Goal: Task Accomplishment & Management: Complete application form

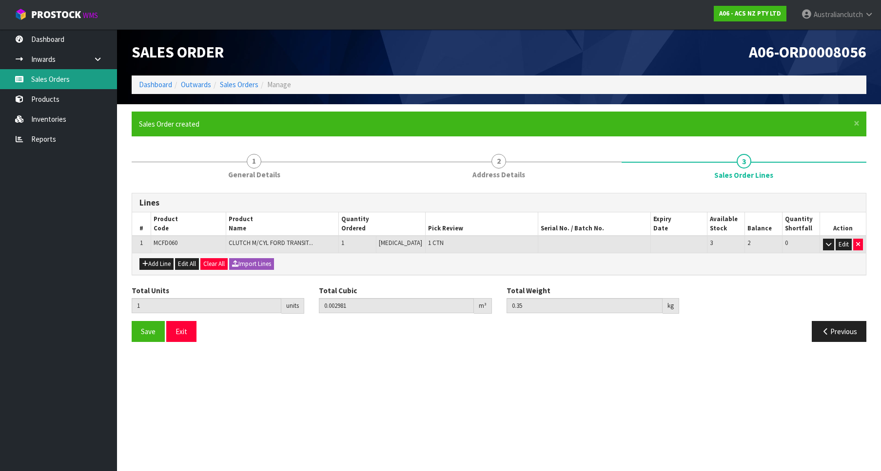
click at [19, 72] on link "Sales Orders" at bounding box center [58, 79] width 117 height 20
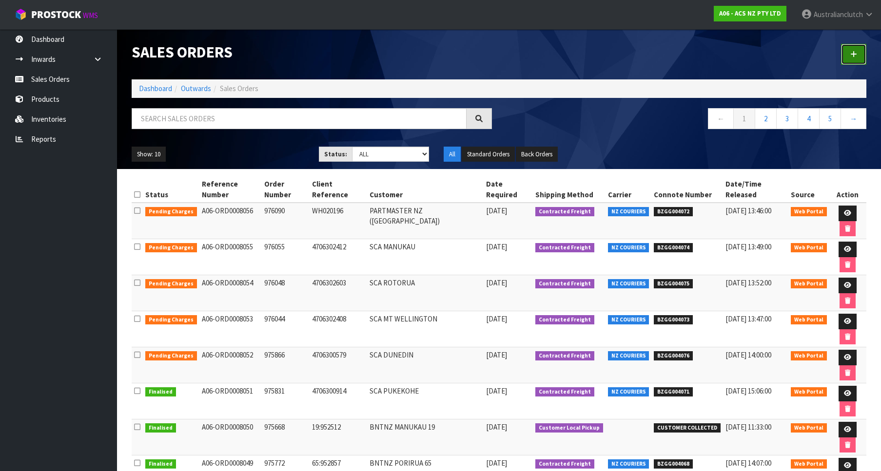
click at [848, 47] on link at bounding box center [853, 54] width 25 height 21
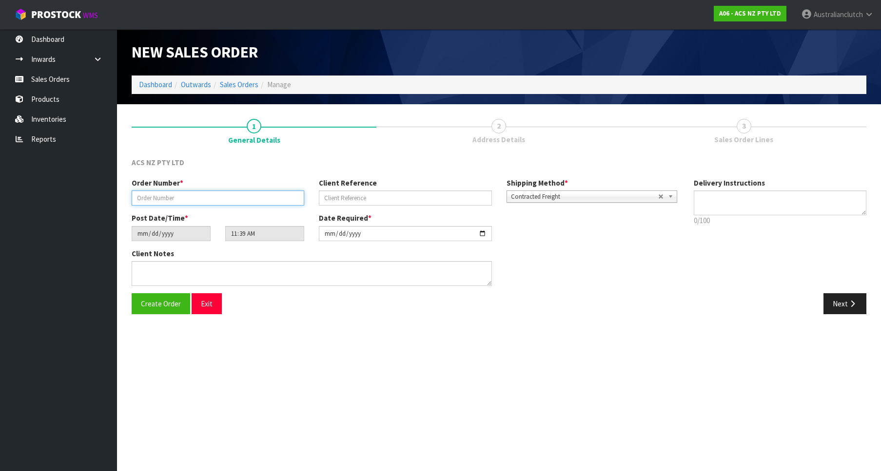
click at [171, 198] on input "text" at bounding box center [218, 198] width 173 height 15
paste input "976137"
type input "976137"
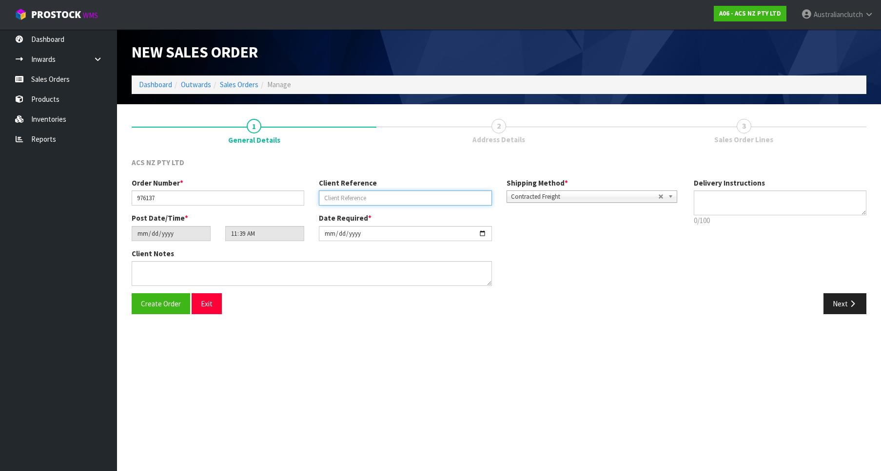
drag, startPoint x: 402, startPoint y: 206, endPoint x: 397, endPoint y: 205, distance: 4.9
click at [400, 206] on input "text" at bounding box center [405, 198] width 173 height 15
paste input "19:953559"
type input "19:953559"
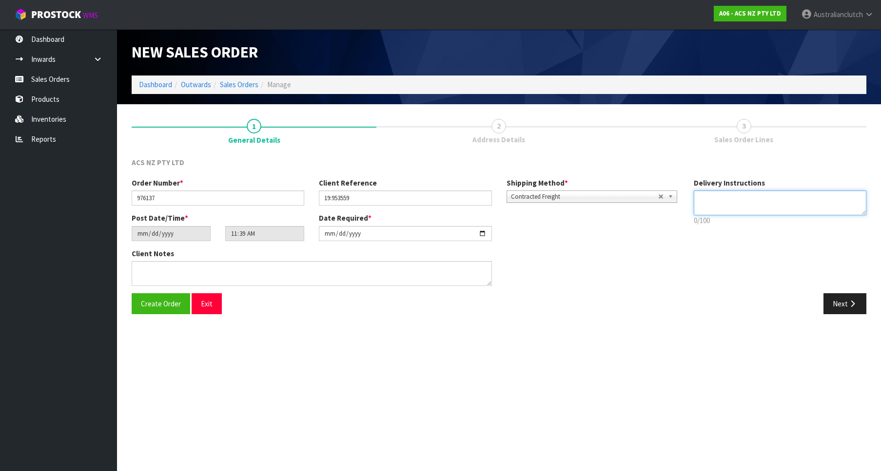
click at [784, 191] on textarea at bounding box center [780, 203] width 173 height 25
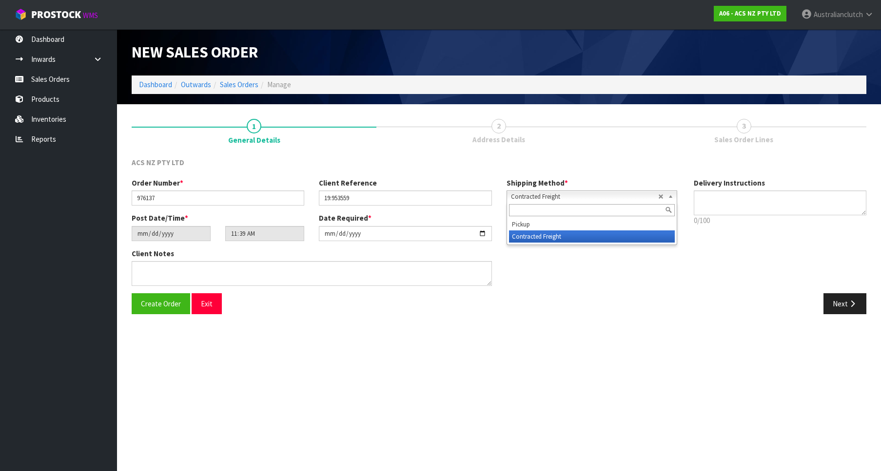
click at [530, 192] on span "Contracted Freight" at bounding box center [584, 197] width 147 height 12
click at [563, 218] on div at bounding box center [592, 210] width 170 height 16
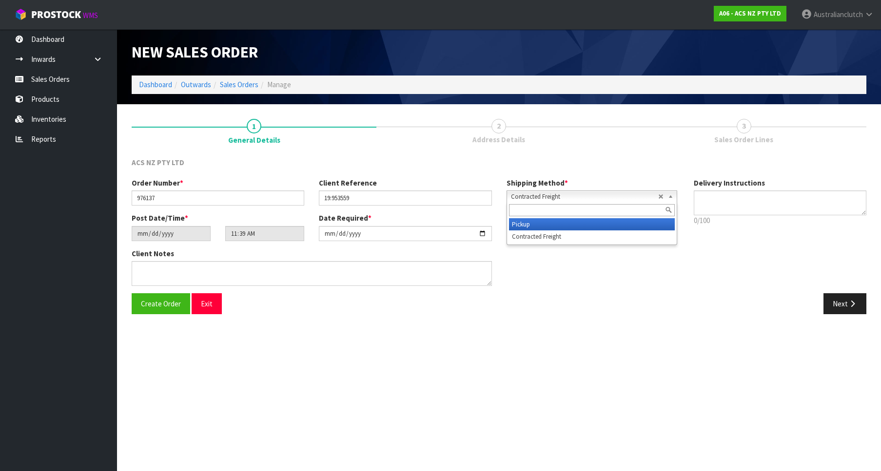
click at [570, 230] on li "Pickup" at bounding box center [592, 224] width 166 height 12
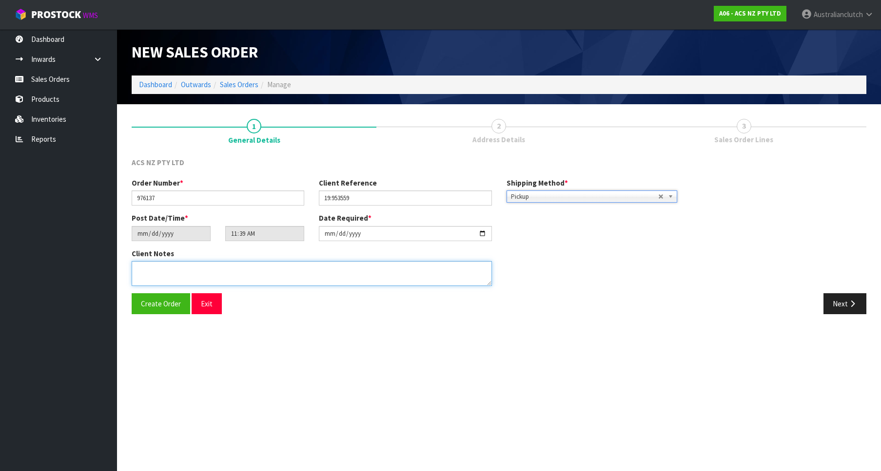
click at [411, 279] on textarea at bounding box center [312, 273] width 360 height 25
type textarea "DEADLINE TO COLLECT"
click at [861, 304] on button "Next" at bounding box center [844, 303] width 43 height 21
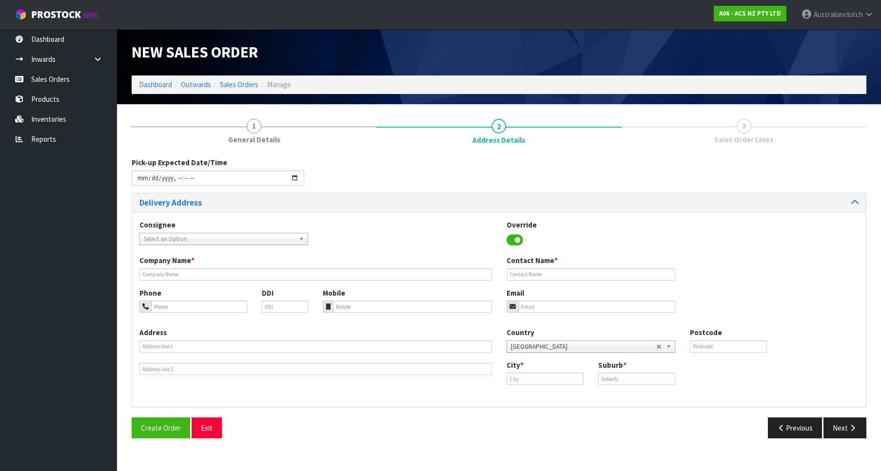
click at [204, 233] on div "000001.BAY MECHANICS - BAY MECHANICS 000001A - BRAKE & TRANSMISSION NZ LTD 0000…" at bounding box center [223, 239] width 169 height 12
click at [210, 235] on span "Select an Option" at bounding box center [219, 240] width 151 height 12
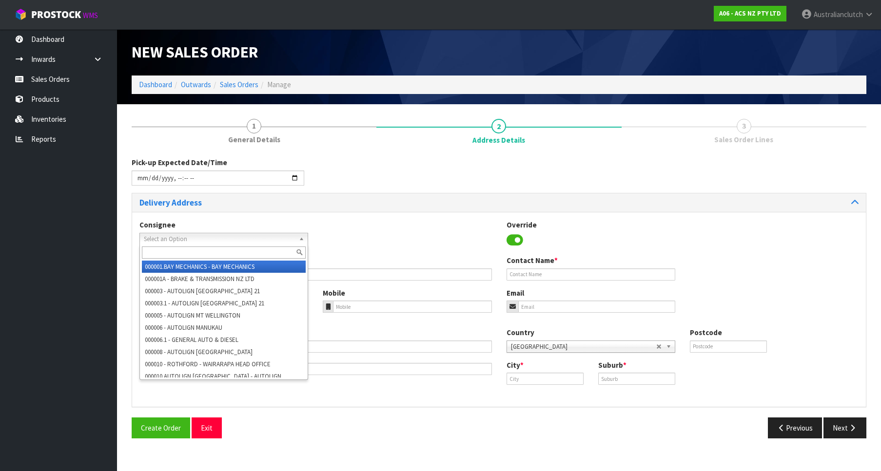
click at [213, 235] on span "Select an Option" at bounding box center [219, 240] width 151 height 12
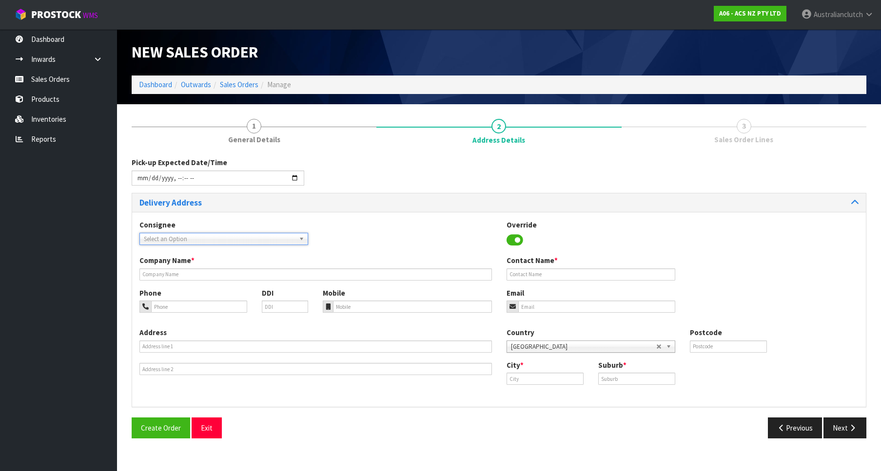
click at [213, 236] on span "Select an Option" at bounding box center [219, 240] width 151 height 12
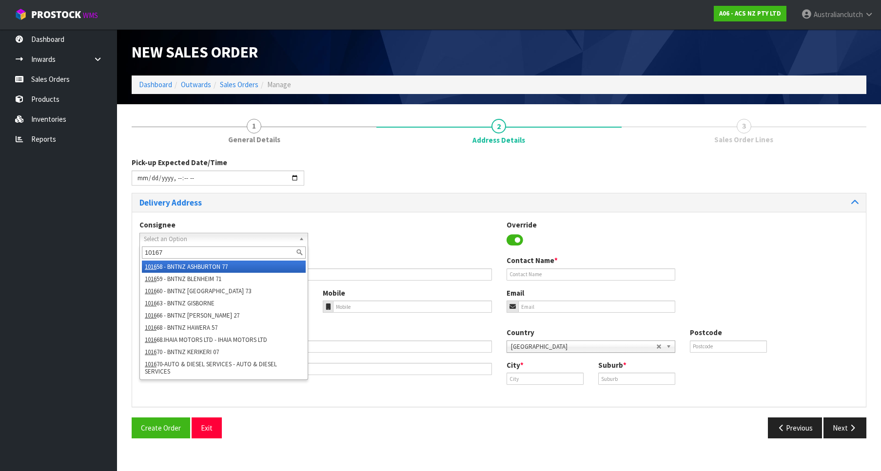
type input "101673"
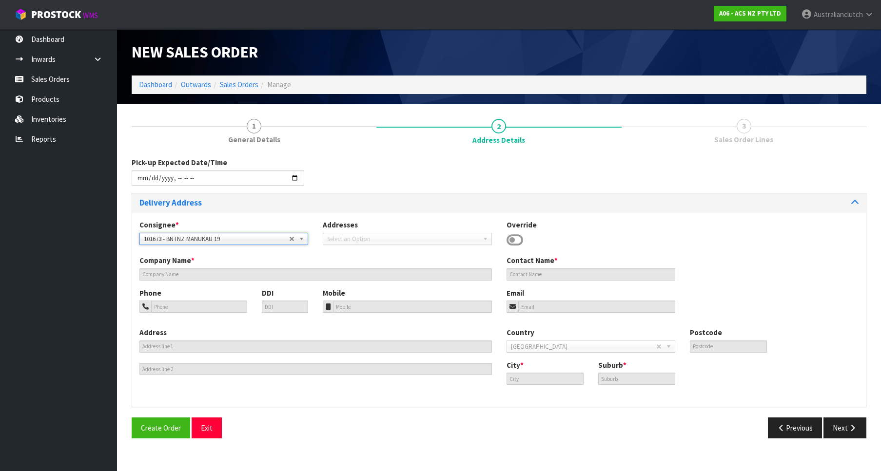
type input "BNTNZ MANUKAU 19"
type input "[STREET_ADDRESS]"
type input "2104"
type input "WIRI"
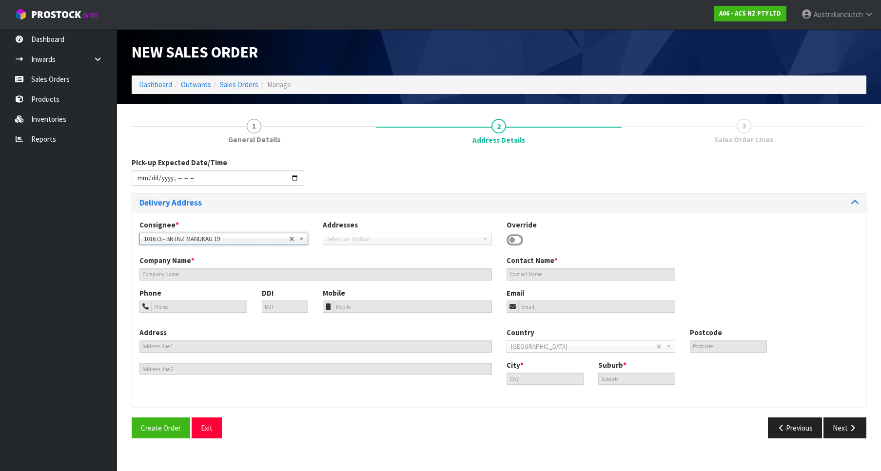
type input "WIRI"
click at [851, 420] on button "Next" at bounding box center [844, 428] width 43 height 21
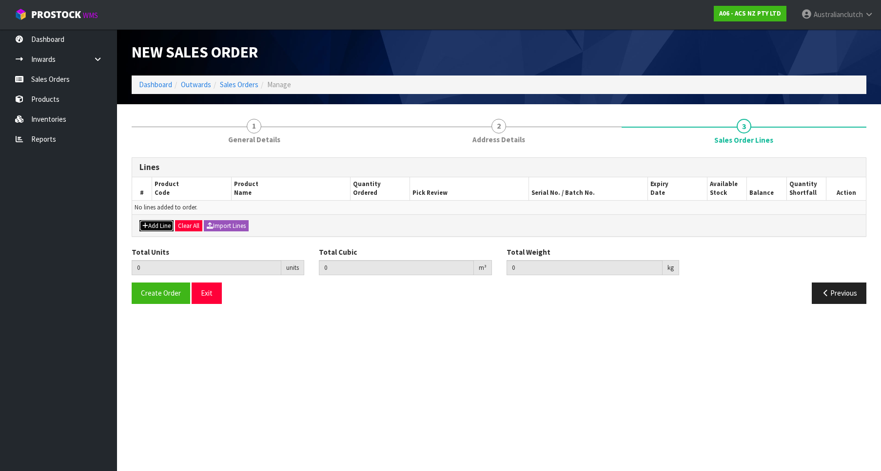
click at [148, 226] on button "Add Line" at bounding box center [156, 226] width 34 height 12
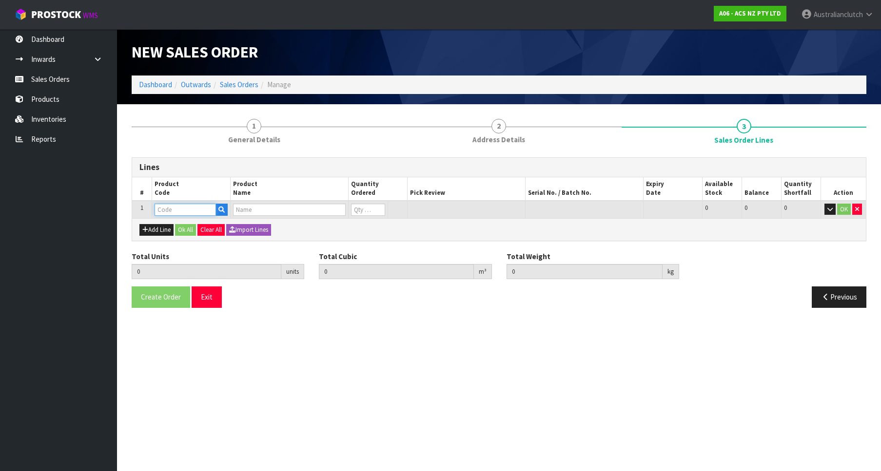
click at [175, 211] on input "text" at bounding box center [185, 210] width 61 height 12
paste input "FNI024C"
type input "FNI024C"
type input "0.000000"
type input "0.000"
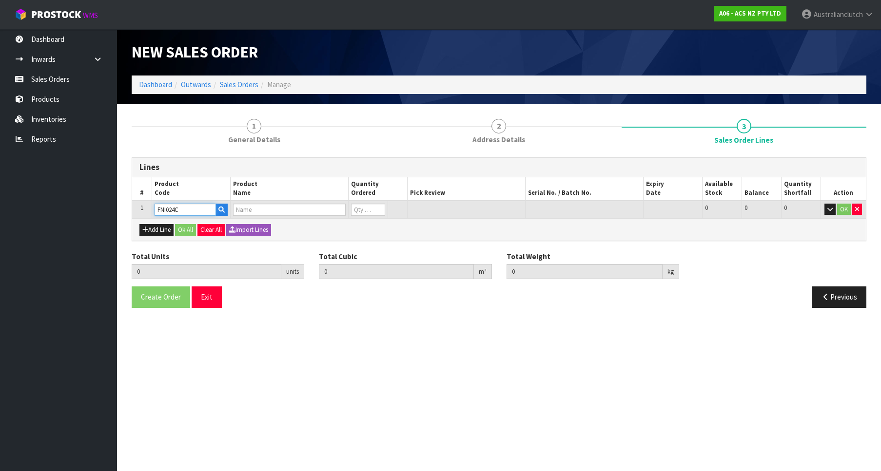
type input "F/W C/MOLY NISSAN RB SKYLINE"
type input "0"
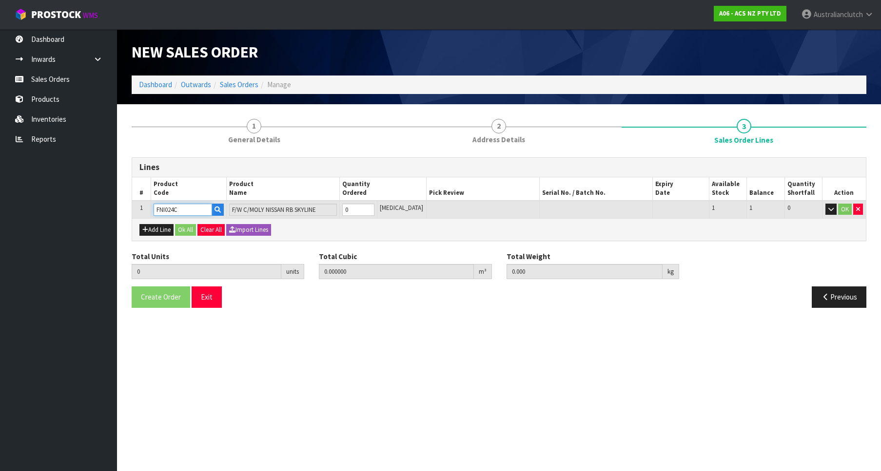
type input "1"
type input "0.0148"
type input "8.15"
type input "1"
click at [374, 208] on input "1" at bounding box center [358, 210] width 32 height 12
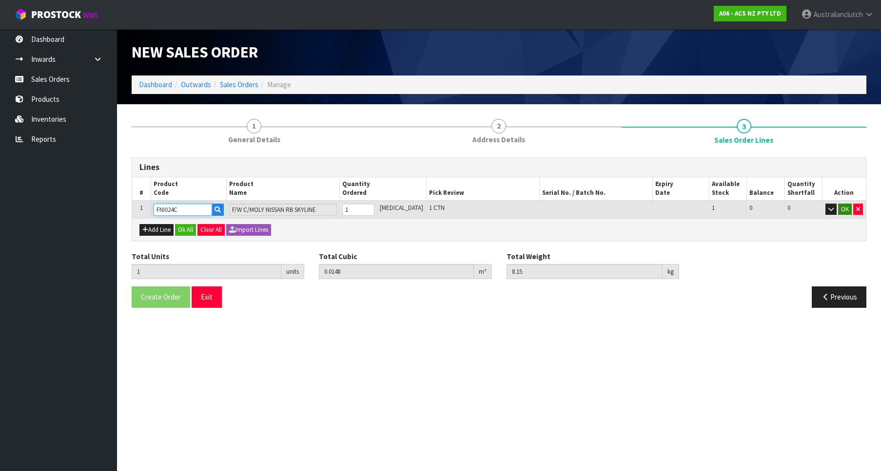
type input "FNI024C"
click at [846, 206] on button "OK" at bounding box center [845, 210] width 14 height 12
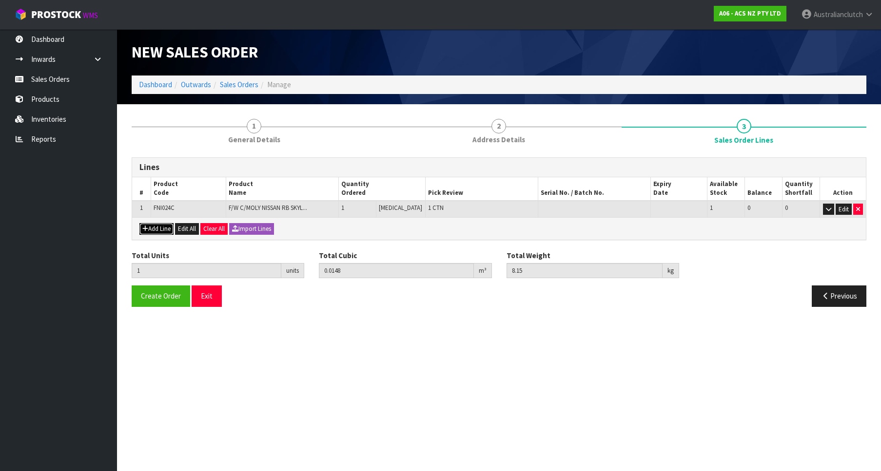
click at [151, 230] on button "Add Line" at bounding box center [156, 229] width 34 height 12
type input "0"
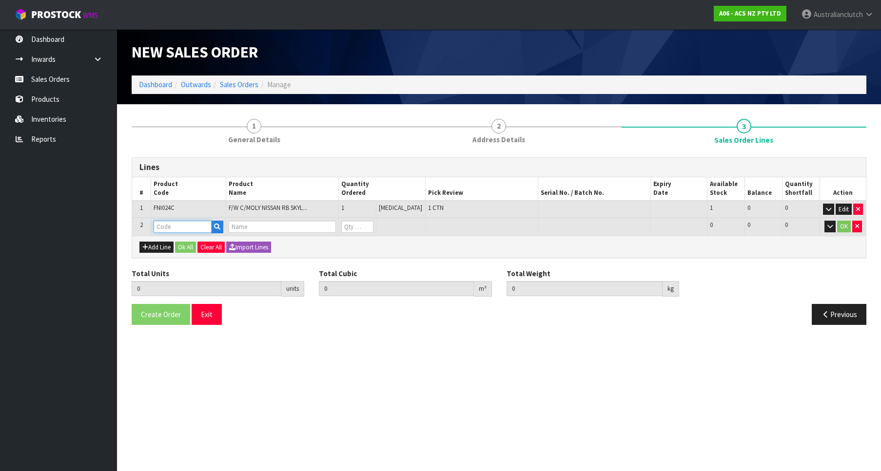
click at [174, 224] on input "text" at bounding box center [183, 227] width 58 height 12
paste input "KNI24001-1A"
type input "KNI24001-1A"
click at [208, 248] on link "KNI24001-1A" at bounding box center [193, 243] width 77 height 13
type input "KNI24001-1A"
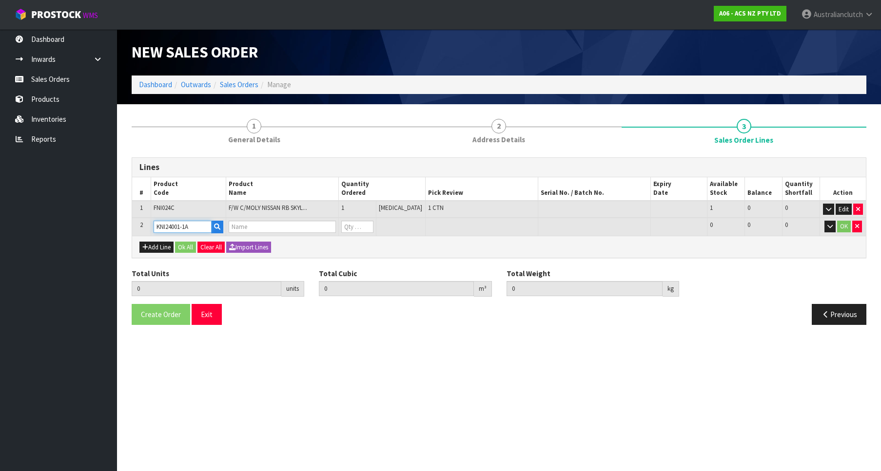
type input "1"
type input "0.0148"
type input "8.15"
type input "KIT PER NISSAN SKYL 2.0/2.5L"
type input "0"
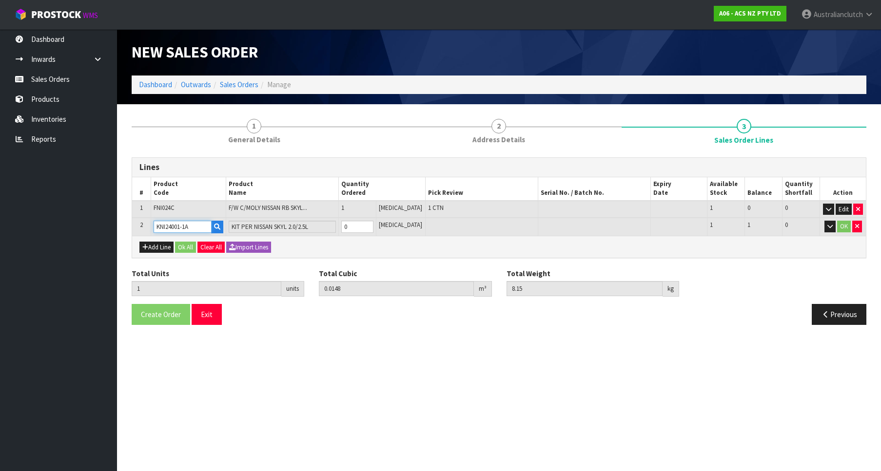
type input "2"
type input "0.02923"
type input "17.7"
type input "1"
click at [373, 224] on input "1" at bounding box center [357, 227] width 32 height 12
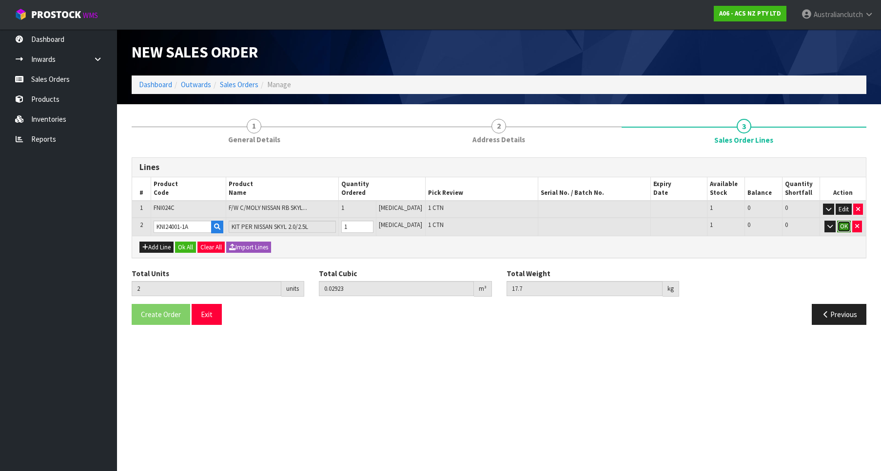
click at [844, 229] on button "OK" at bounding box center [844, 227] width 14 height 12
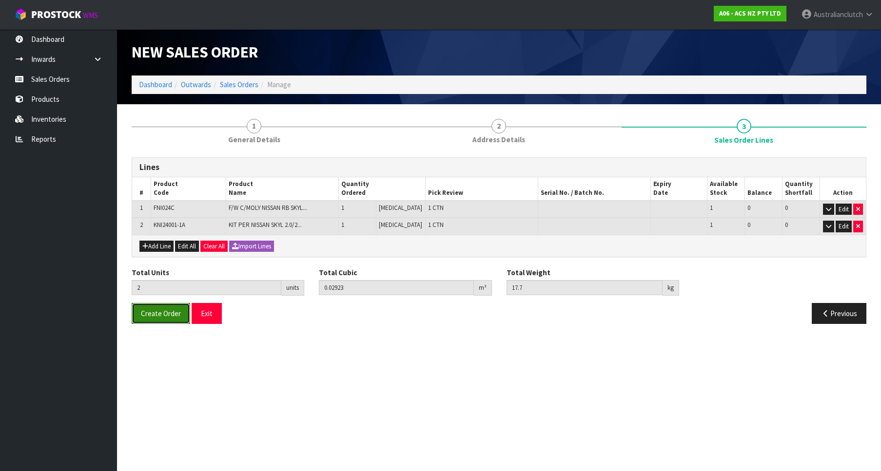
click at [157, 319] on button "Create Order" at bounding box center [161, 313] width 59 height 21
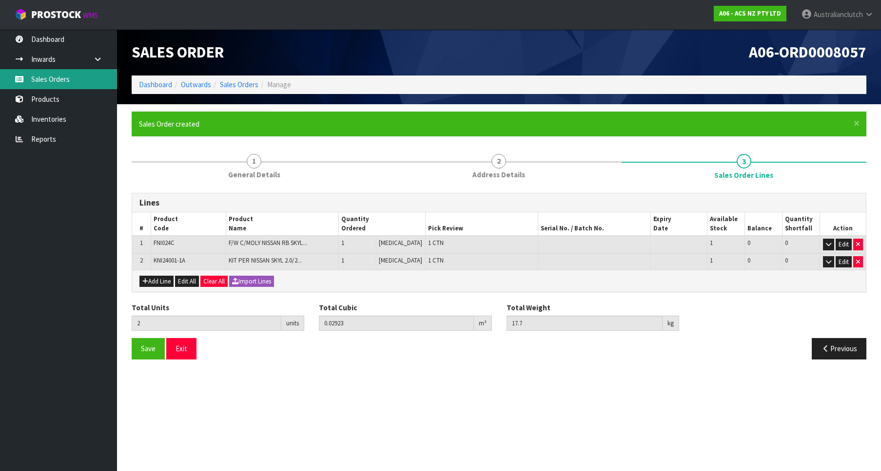
click at [39, 76] on link "Sales Orders" at bounding box center [58, 79] width 117 height 20
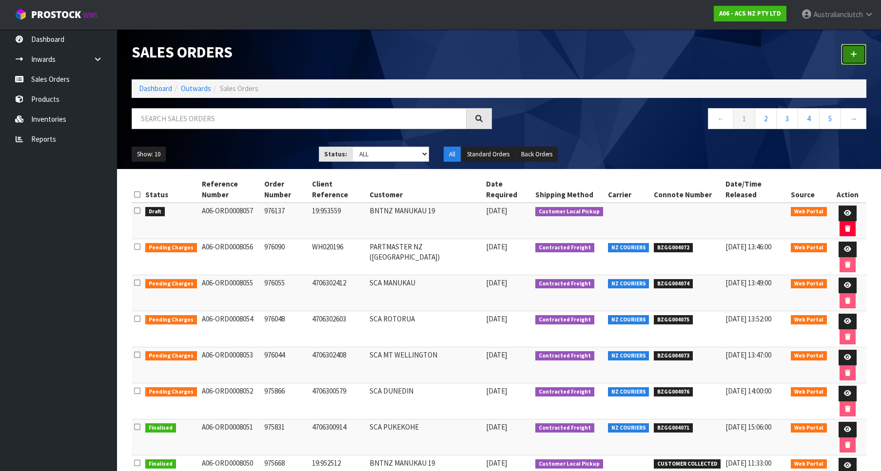
click at [852, 59] on link at bounding box center [853, 54] width 25 height 21
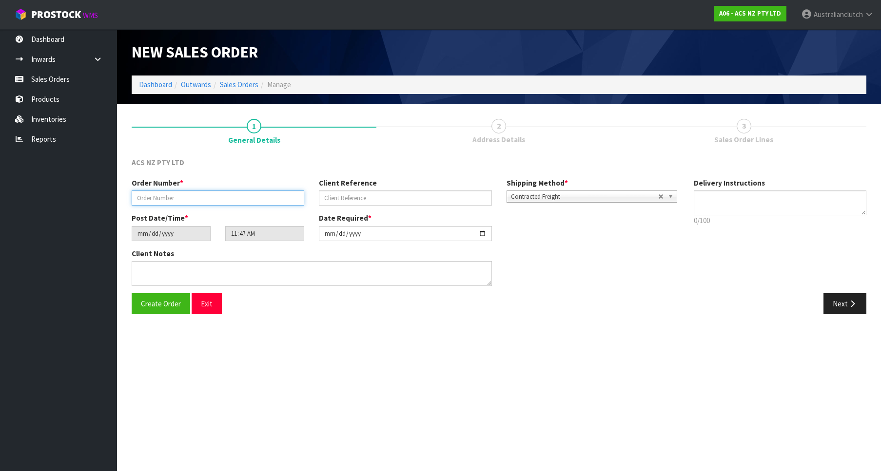
click at [174, 201] on input "text" at bounding box center [218, 198] width 173 height 15
paste input "976138"
type input "976138"
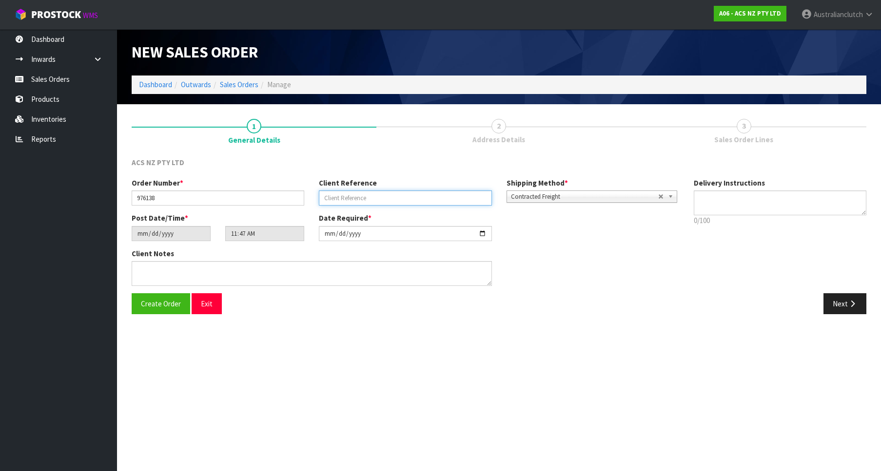
click at [454, 198] on input "text" at bounding box center [405, 198] width 173 height 15
paste input "42:953589"
type input "42:953589"
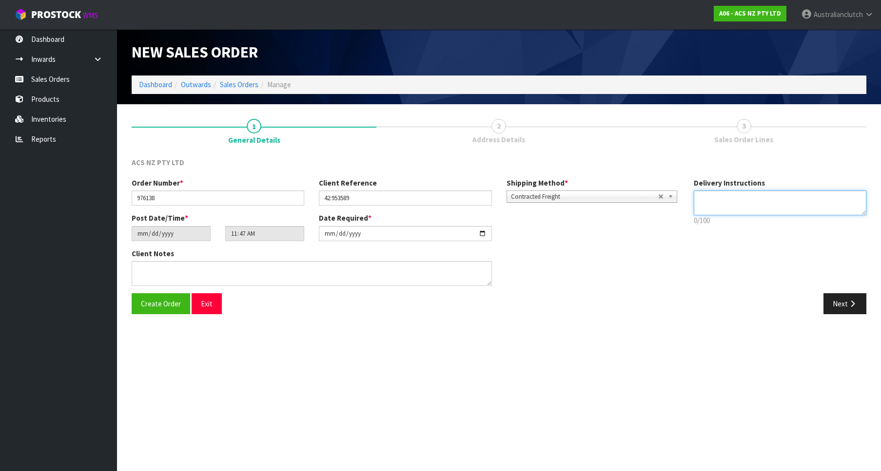
click at [706, 195] on textarea at bounding box center [780, 203] width 173 height 25
type textarea "PLEASE SEND VIA NZC"
click at [839, 307] on button "Next" at bounding box center [844, 303] width 43 height 21
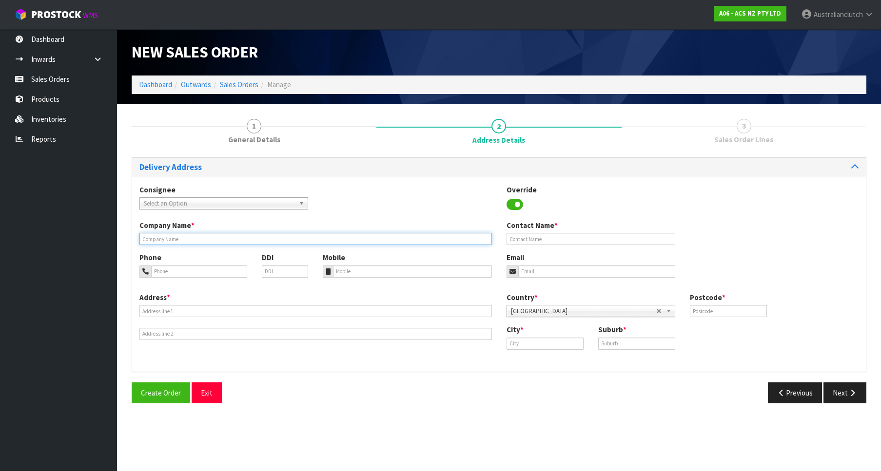
click at [166, 237] on input "text" at bounding box center [315, 239] width 352 height 12
paste input "CROSS AUTOS"
type input "CROSS AUTOS"
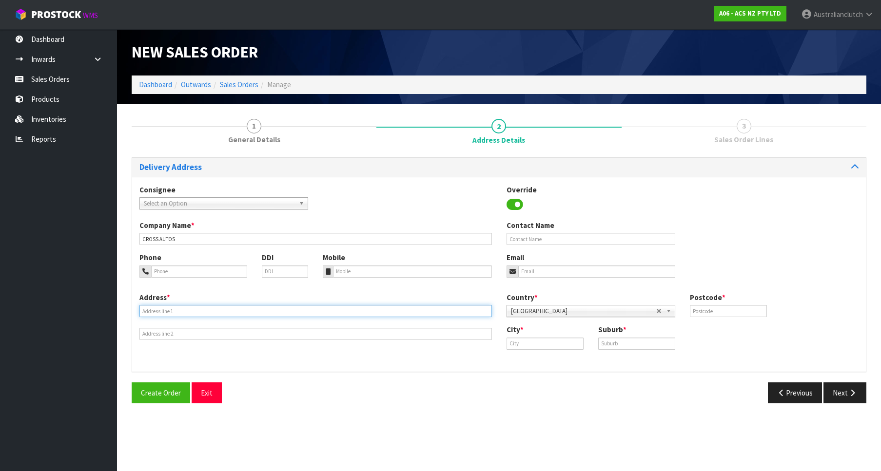
click at [196, 307] on input "text" at bounding box center [315, 311] width 352 height 12
type input "16C [PERSON_NAME] DRIVE"
type input "3129"
type input "Katikati"
paste input "KATIKATI"
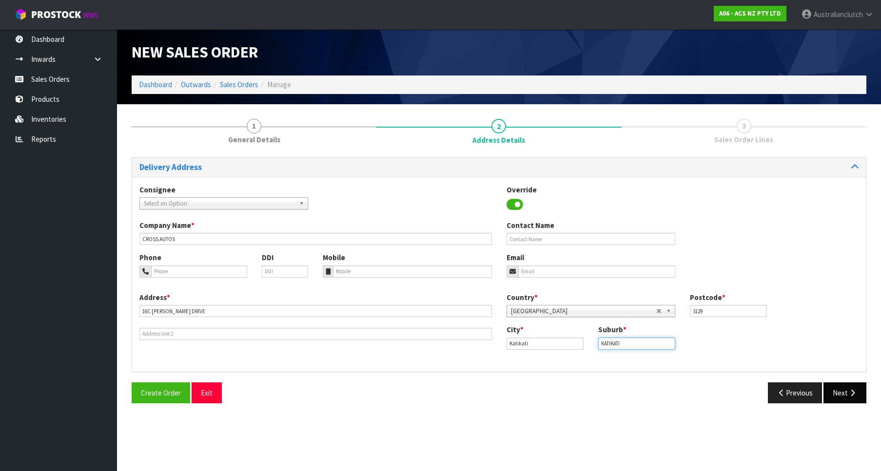
type input "KATIKATI"
click at [857, 394] on button "Next" at bounding box center [844, 393] width 43 height 21
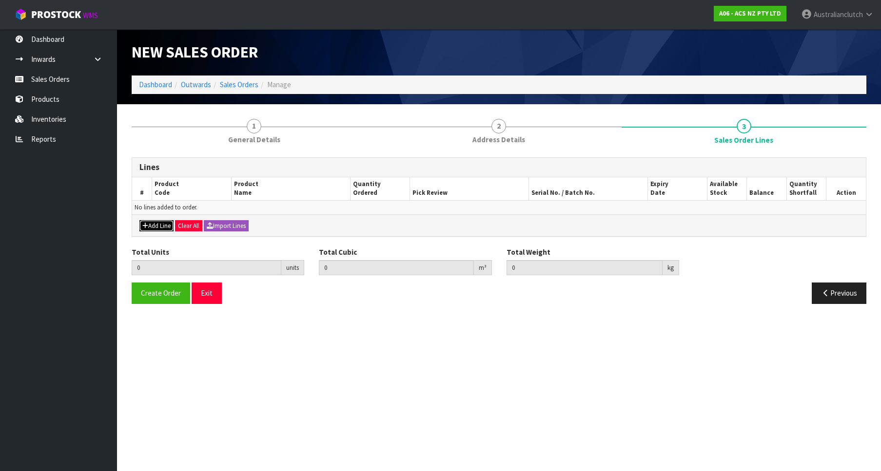
click at [156, 226] on button "Add Line" at bounding box center [156, 226] width 34 height 12
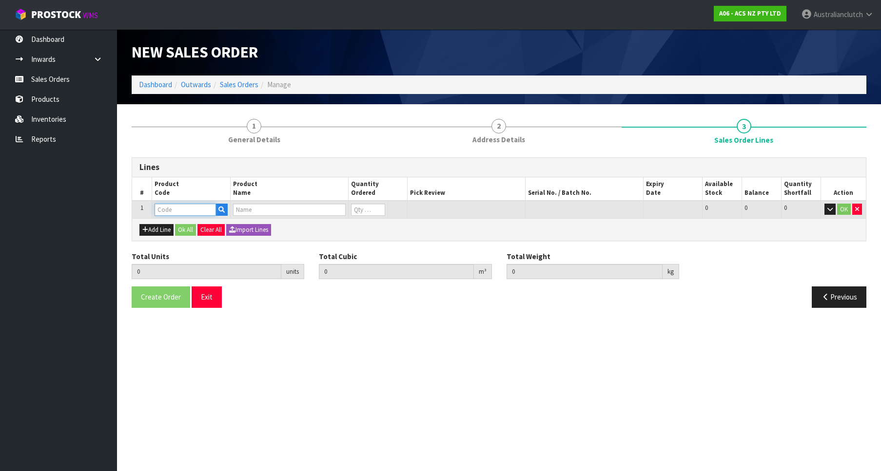
click at [191, 207] on input "text" at bounding box center [185, 210] width 61 height 12
paste input "SCAU003"
type input "SCAU003"
type input "0.000000"
type input "0.000"
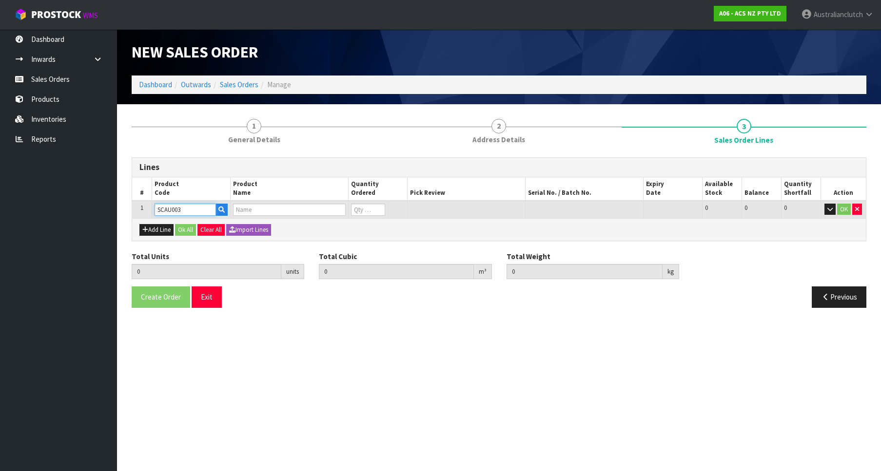
type input "CLUTCH S/CYL AUDI 22.22MM (7/8")"
type input "0"
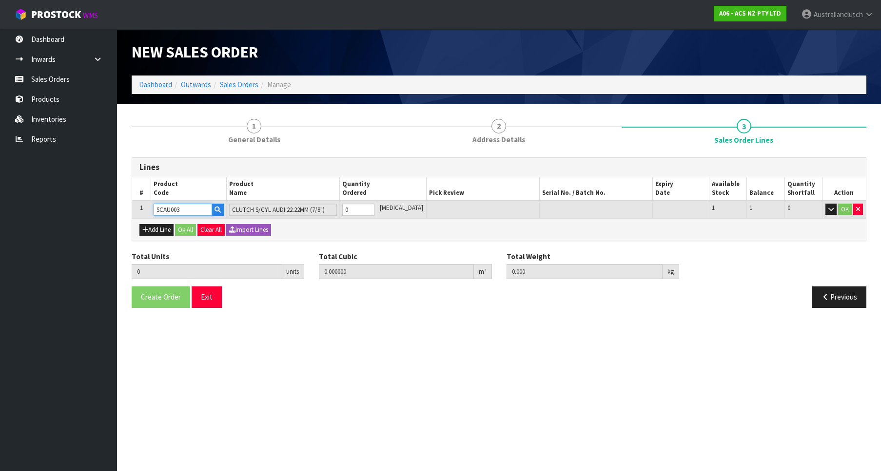
type input "1"
type input "0.002981"
type input "0.25"
type input "1"
click at [374, 207] on input "1" at bounding box center [358, 210] width 32 height 12
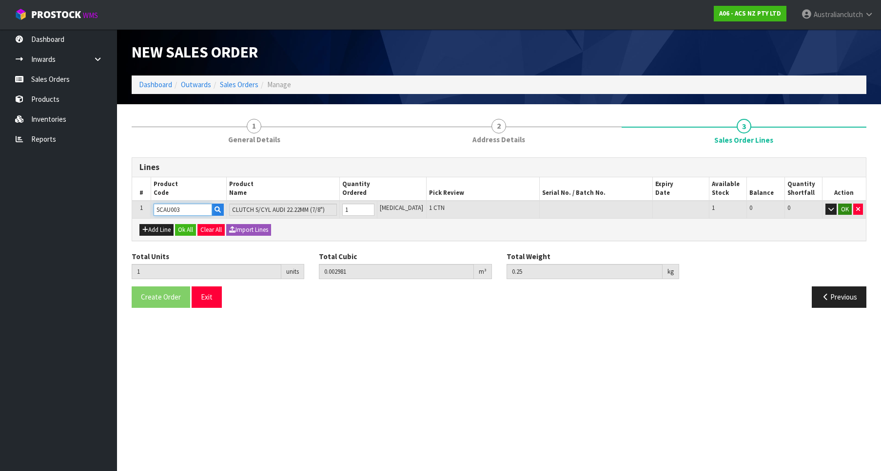
type input "SCAU003"
click at [841, 209] on button "OK" at bounding box center [845, 210] width 14 height 12
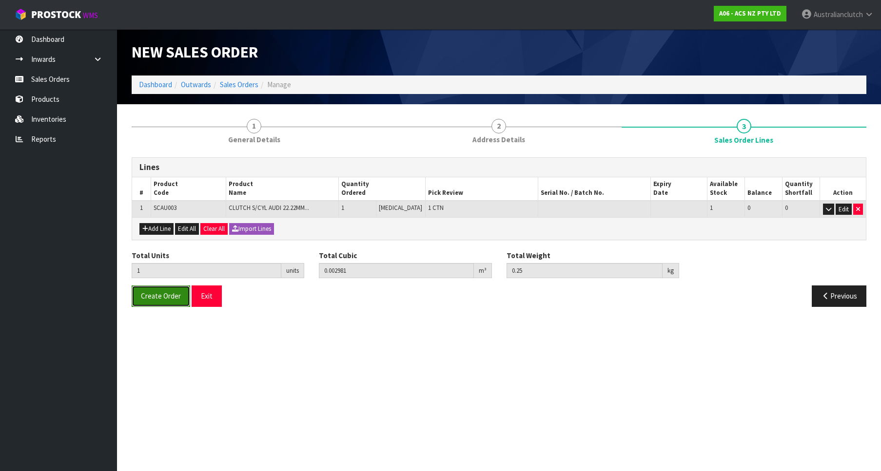
click at [187, 290] on button "Create Order" at bounding box center [161, 296] width 59 height 21
